Goal: Transaction & Acquisition: Obtain resource

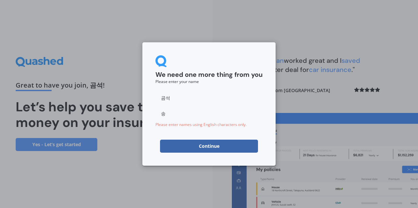
click at [225, 150] on button "Continue" at bounding box center [209, 146] width 98 height 13
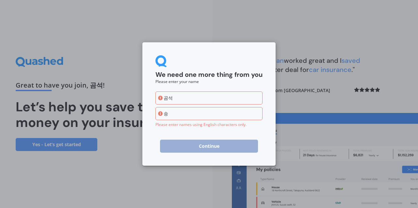
click at [183, 100] on input "곰석" at bounding box center [208, 98] width 107 height 13
type input "곰"
type input "Munsuk"
click at [180, 112] on input "송" at bounding box center [208, 113] width 107 height 13
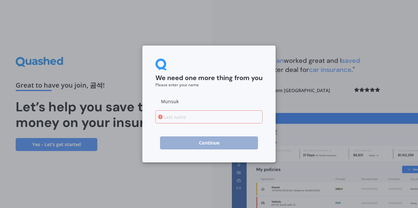
click at [171, 117] on input at bounding box center [208, 117] width 107 height 13
type input "song"
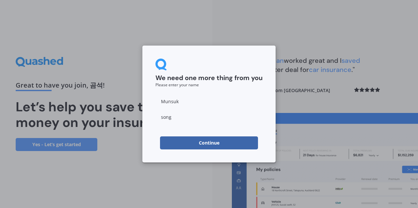
click at [224, 143] on button "Continue" at bounding box center [209, 143] width 98 height 13
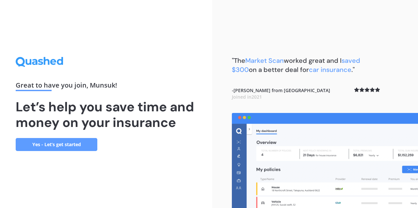
click at [160, 147] on div "Great to have you join , Munsuk ! Let’s help you save time and money on your in…" at bounding box center [106, 104] width 181 height 94
click at [74, 146] on link "Yes - Let’s get started" at bounding box center [57, 144] width 82 height 13
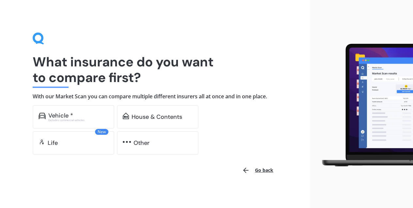
click at [178, 121] on div "House & Contents" at bounding box center [158, 116] width 82 height 23
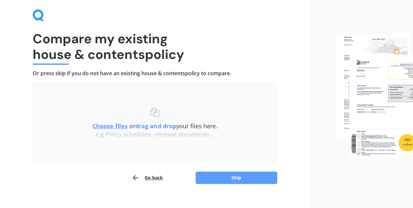
scroll to position [32, 0]
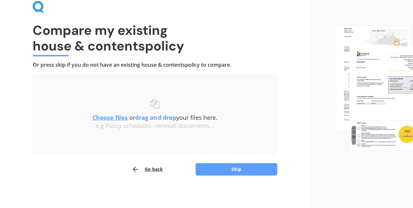
click at [225, 170] on button "Skip" at bounding box center [236, 169] width 82 height 12
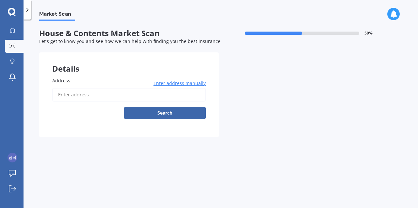
click at [87, 96] on input "Address" at bounding box center [128, 95] width 153 height 14
type input "[STREET_ADDRESS]"
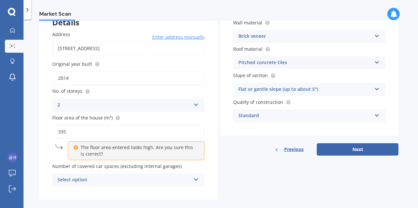
scroll to position [55, 0]
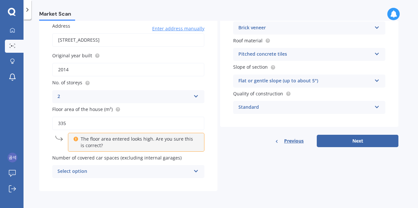
click at [194, 173] on icon at bounding box center [196, 170] width 6 height 5
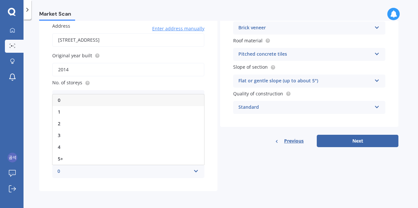
click at [70, 158] on div "5+" at bounding box center [128, 159] width 151 height 12
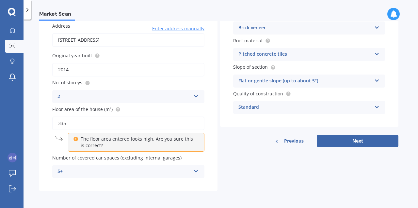
click at [78, 73] on input "2014" at bounding box center [128, 70] width 152 height 14
drag, startPoint x: 264, startPoint y: 168, endPoint x: 266, endPoint y: 175, distance: 6.7
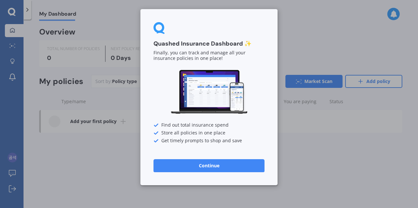
click at [223, 170] on button "Continue" at bounding box center [208, 166] width 111 height 13
